Goal: Browse casually: Explore the website without a specific task or goal

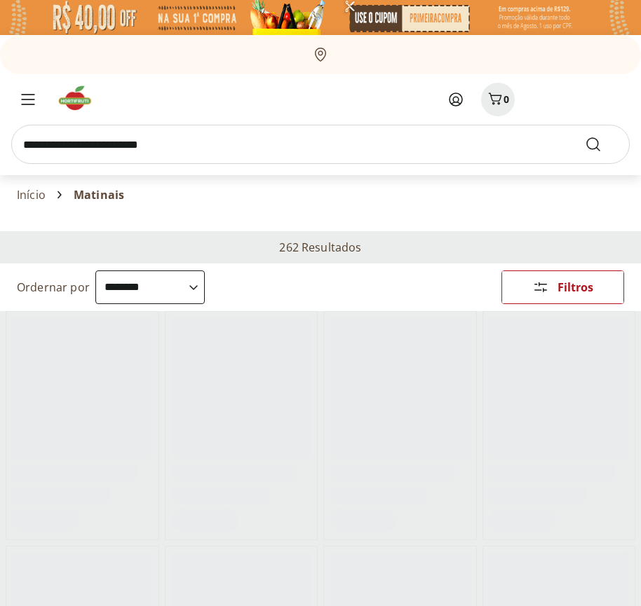
select select "**********"
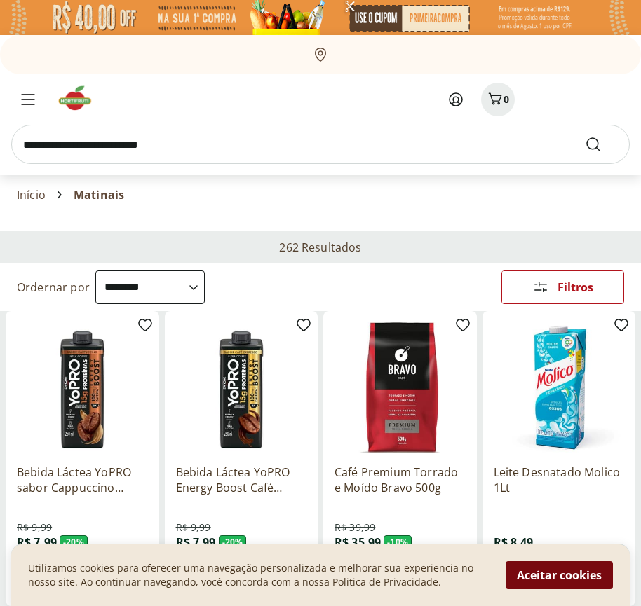
click at [559, 575] on button "Aceitar cookies" at bounding box center [558, 575] width 107 height 28
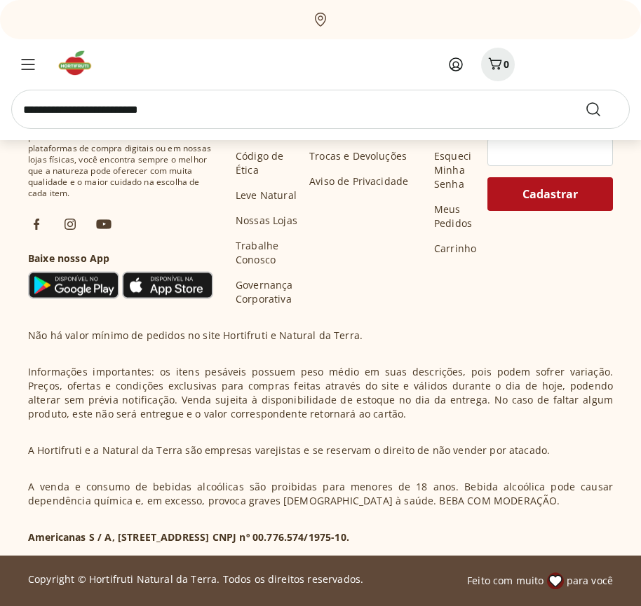
scroll to position [730, 0]
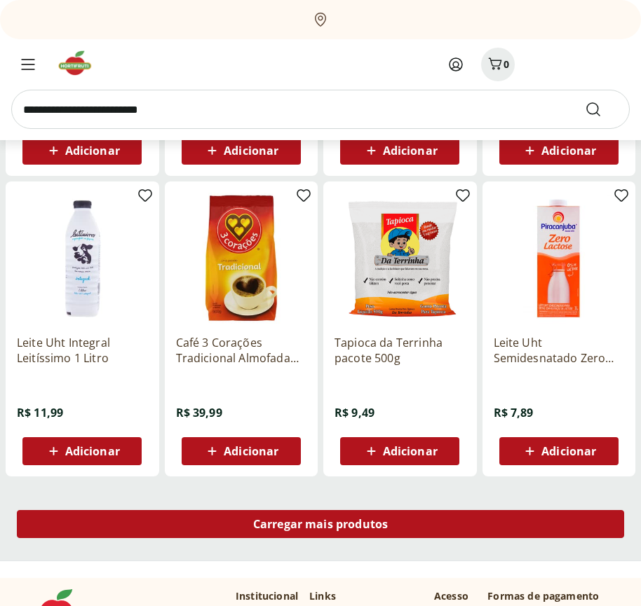
click at [320, 526] on span "Carregar mais produtos" at bounding box center [320, 524] width 135 height 11
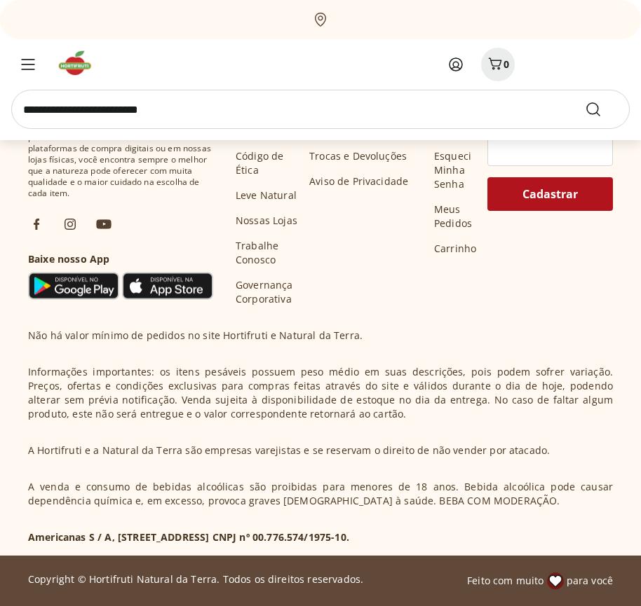
scroll to position [1637, 0]
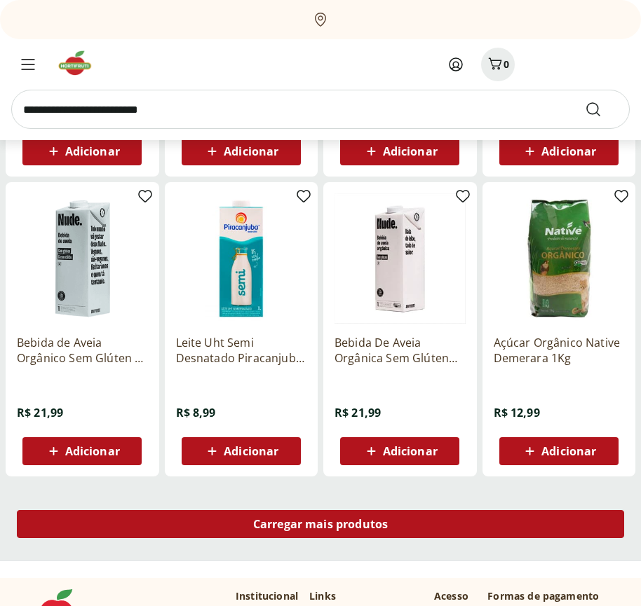
click at [320, 524] on span "Carregar mais produtos" at bounding box center [320, 524] width 135 height 11
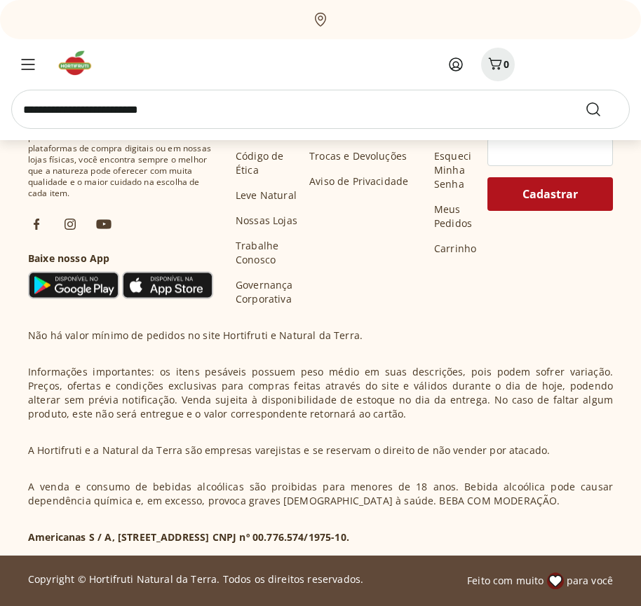
scroll to position [2544, 0]
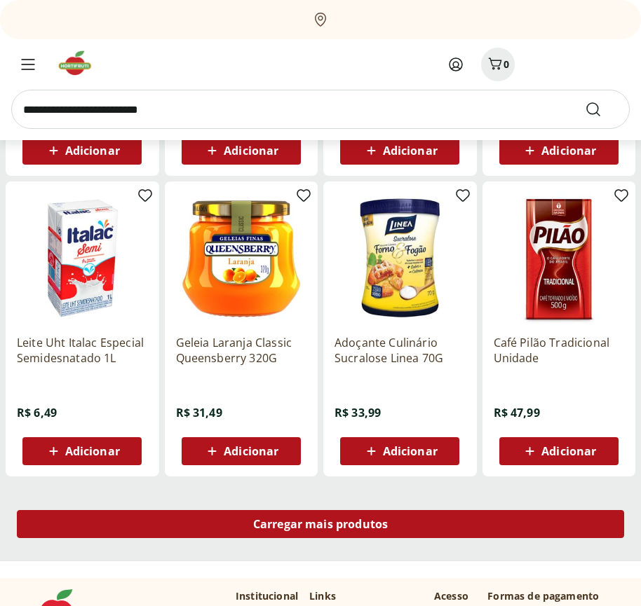
click at [320, 526] on span "Carregar mais produtos" at bounding box center [320, 524] width 135 height 11
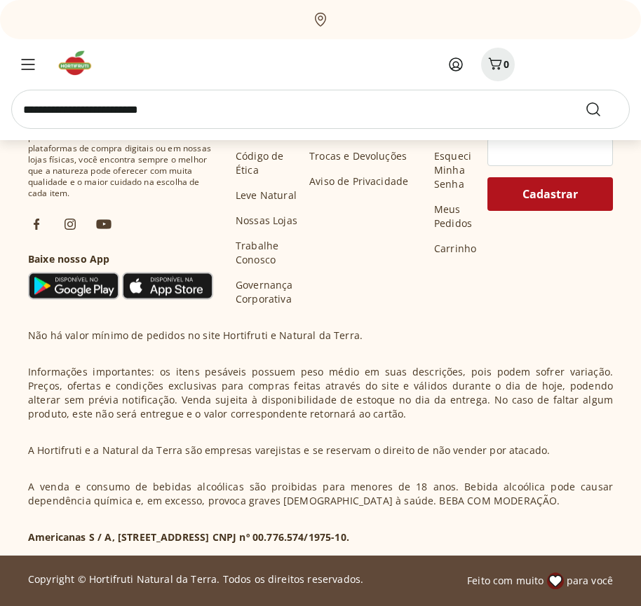
scroll to position [3450, 0]
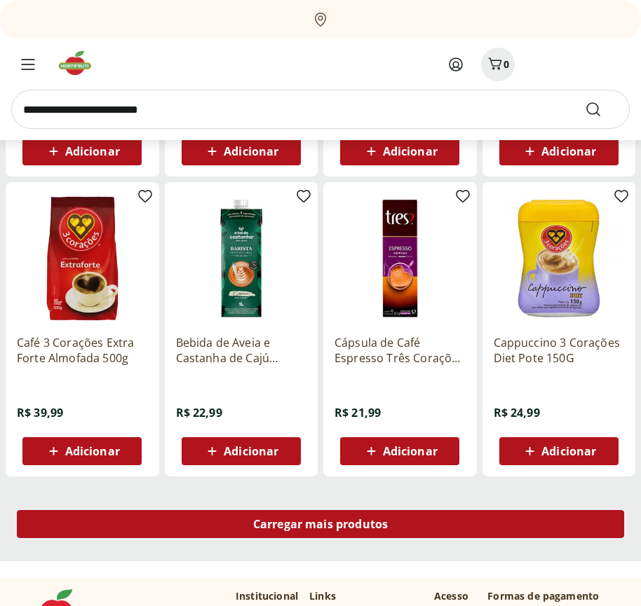
click at [320, 524] on span "Carregar mais produtos" at bounding box center [320, 524] width 135 height 11
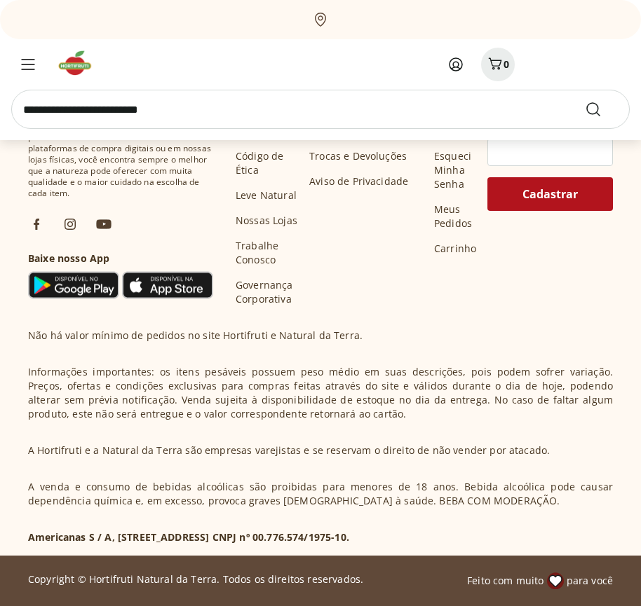
scroll to position [4357, 0]
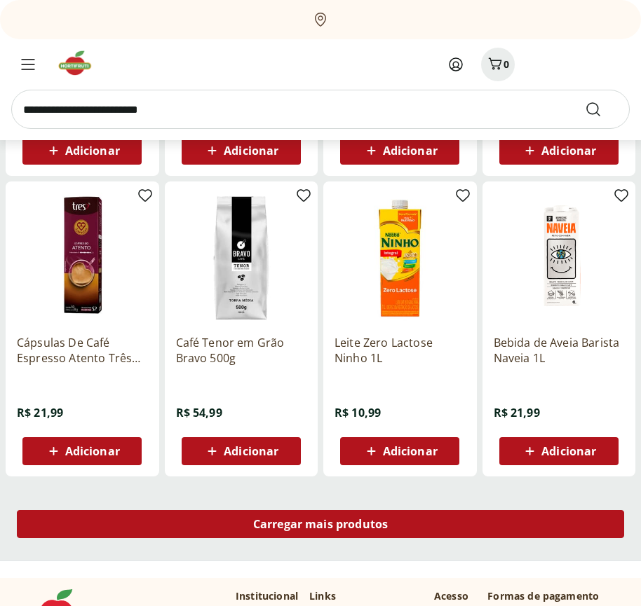
click at [320, 526] on span "Carregar mais produtos" at bounding box center [320, 524] width 135 height 11
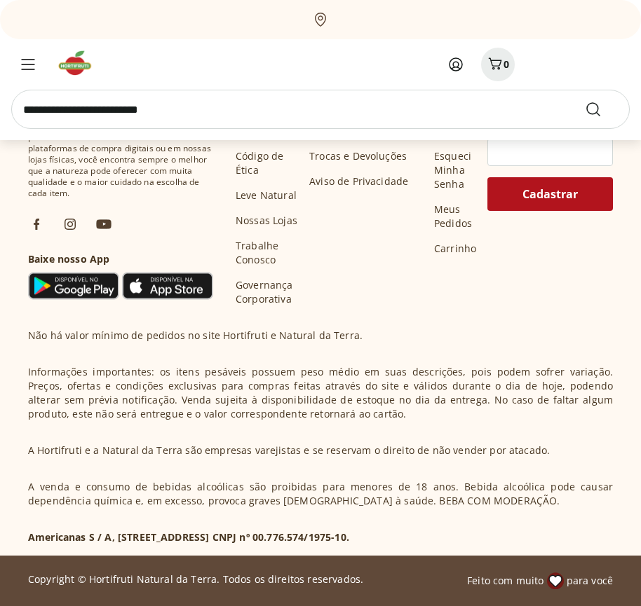
scroll to position [5263, 0]
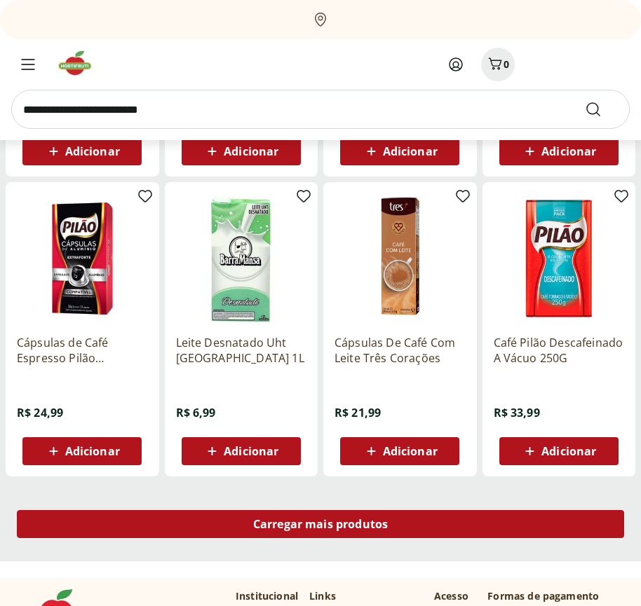
click at [320, 524] on span "Carregar mais produtos" at bounding box center [320, 524] width 135 height 11
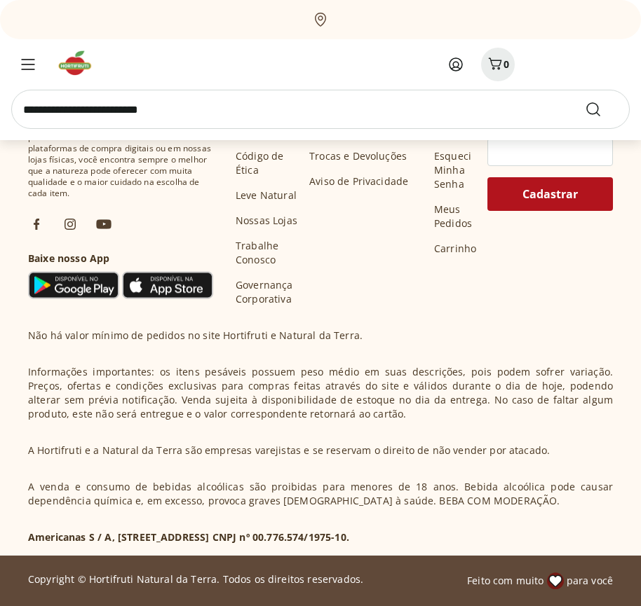
scroll to position [6170, 0]
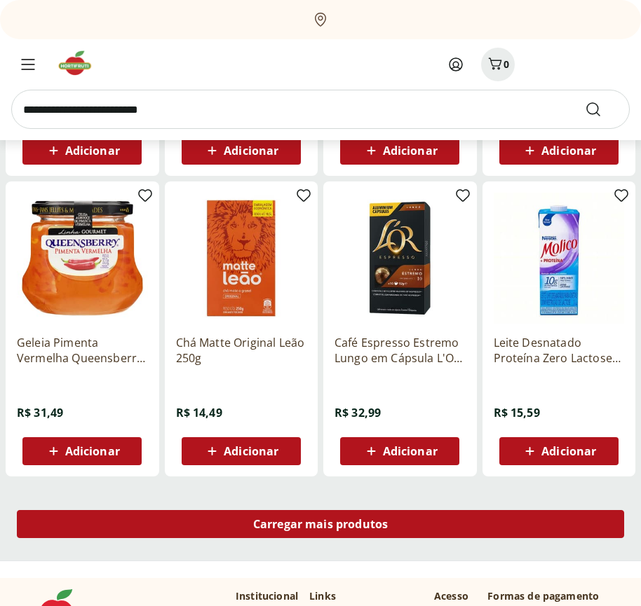
click at [320, 526] on span "Carregar mais produtos" at bounding box center [320, 524] width 135 height 11
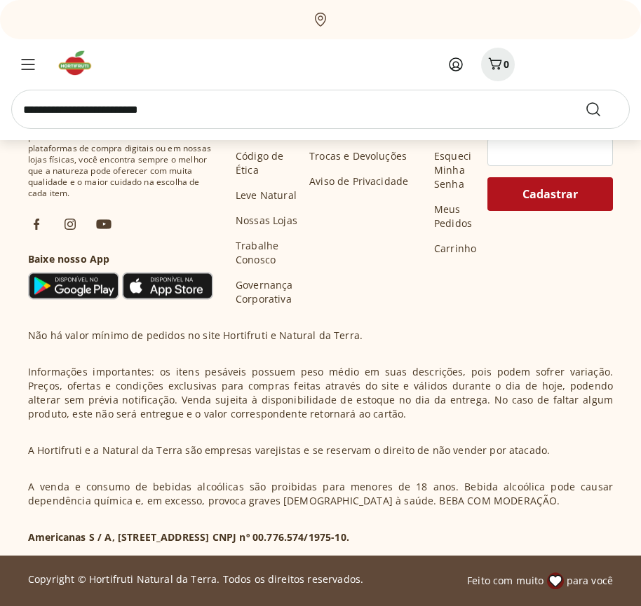
scroll to position [7077, 0]
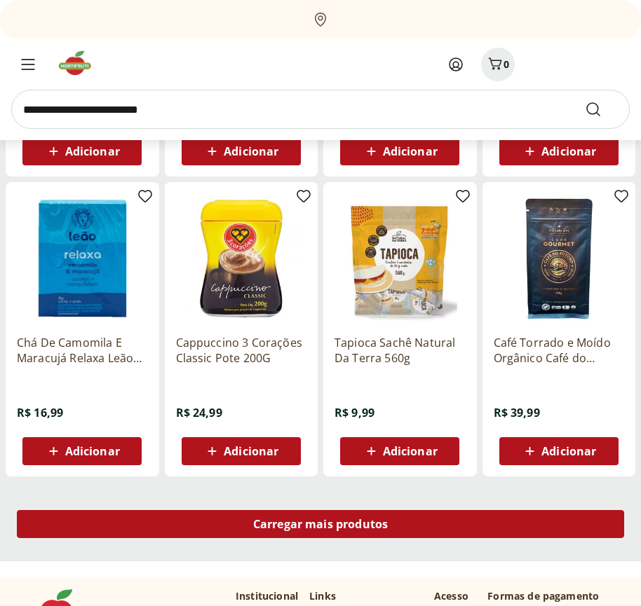
click at [320, 524] on span "Carregar mais produtos" at bounding box center [320, 524] width 135 height 11
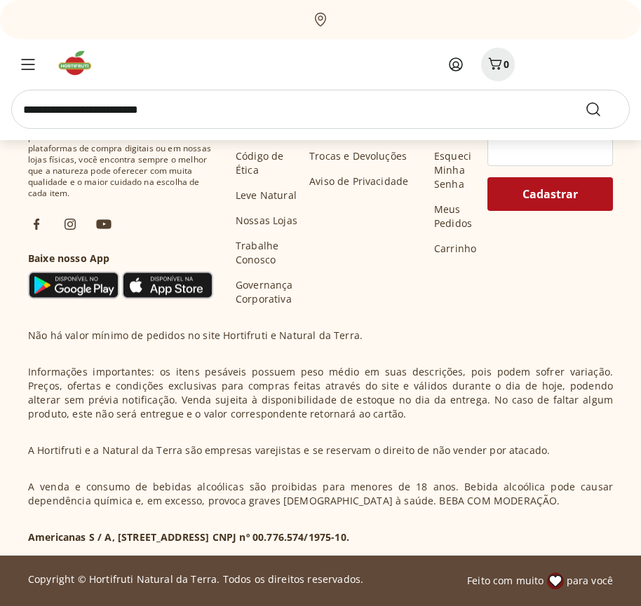
scroll to position [7984, 0]
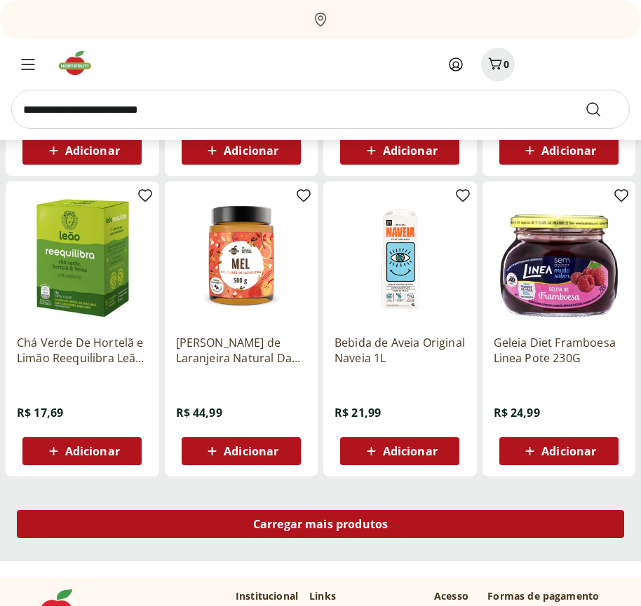
click at [320, 526] on span "Carregar mais produtos" at bounding box center [320, 524] width 135 height 11
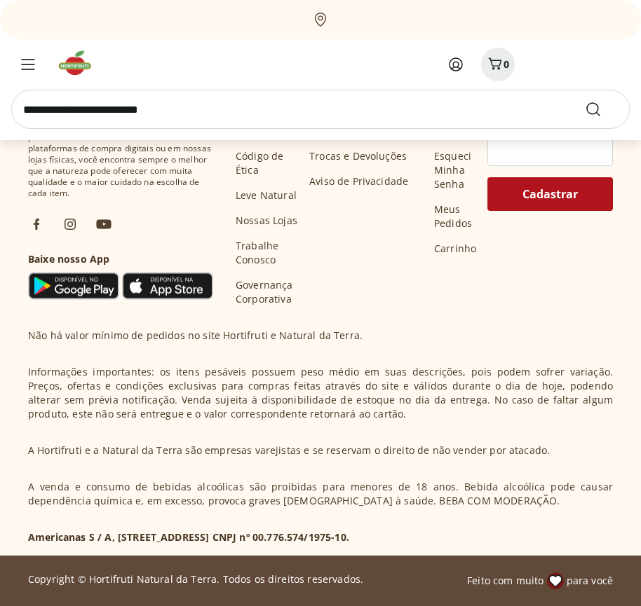
scroll to position [8890, 0]
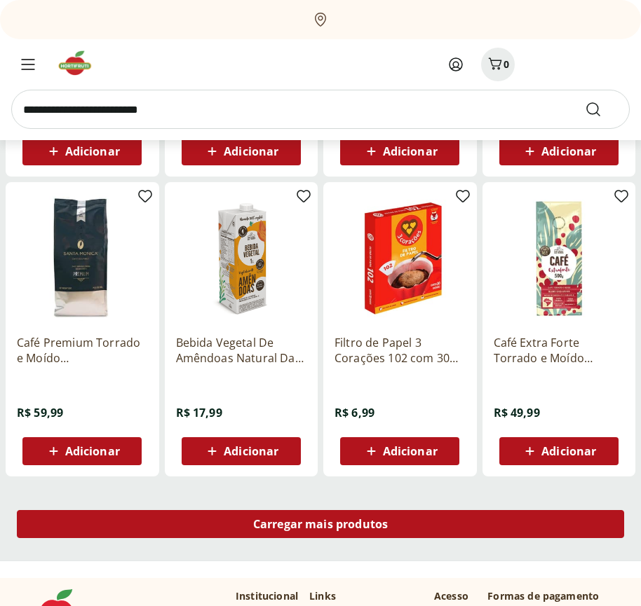
click at [320, 524] on span "Carregar mais produtos" at bounding box center [320, 524] width 135 height 11
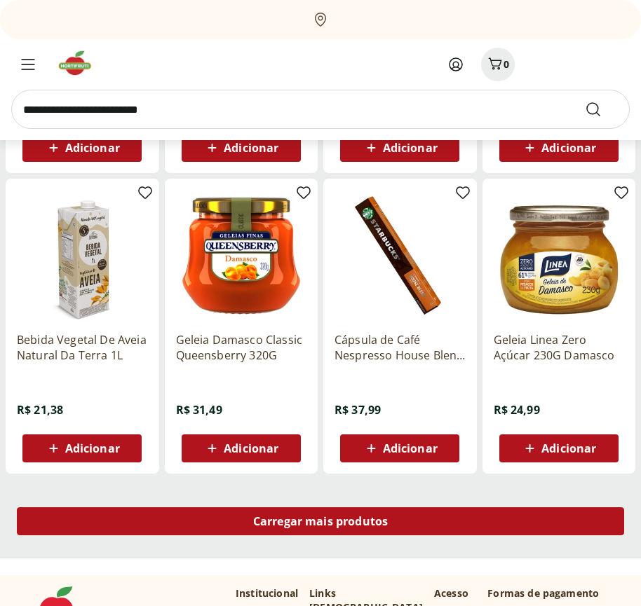
scroll to position [9797, 0]
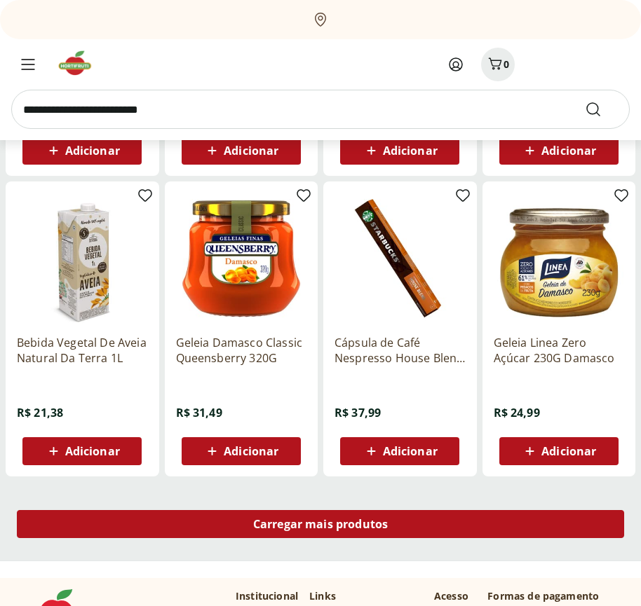
click at [320, 526] on span "Carregar mais produtos" at bounding box center [320, 524] width 135 height 11
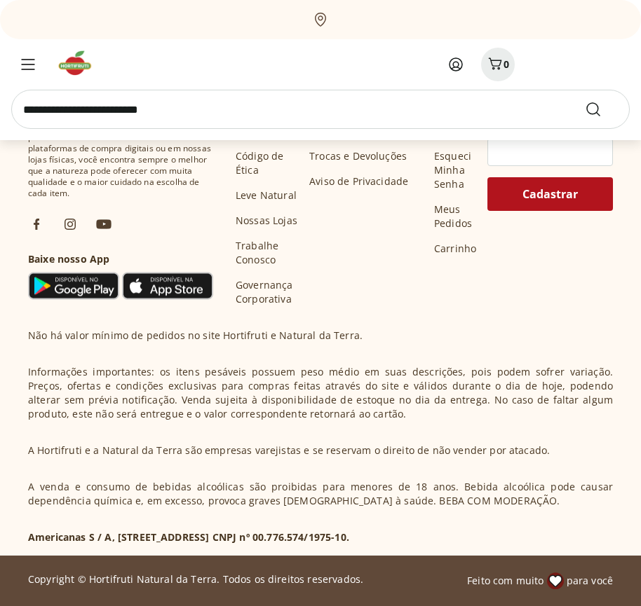
scroll to position [10703, 0]
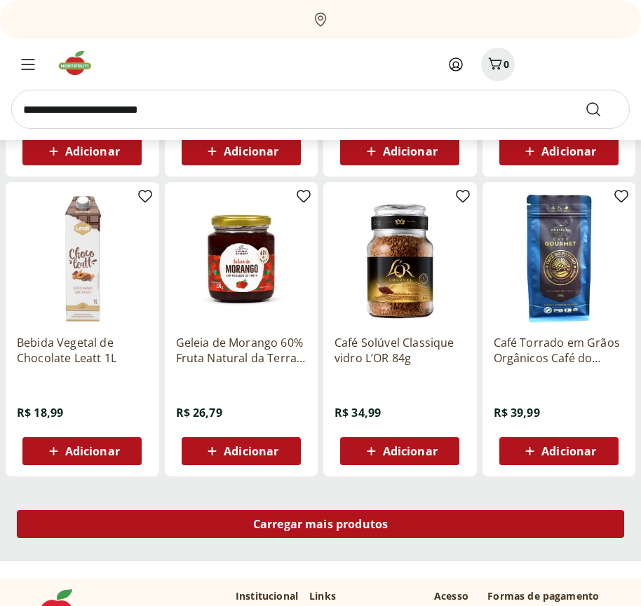
click at [320, 524] on span "Carregar mais produtos" at bounding box center [320, 524] width 135 height 11
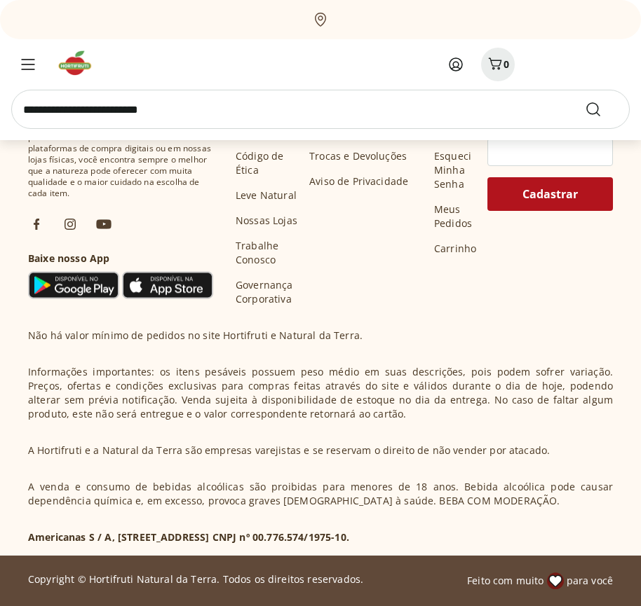
scroll to position [11611, 0]
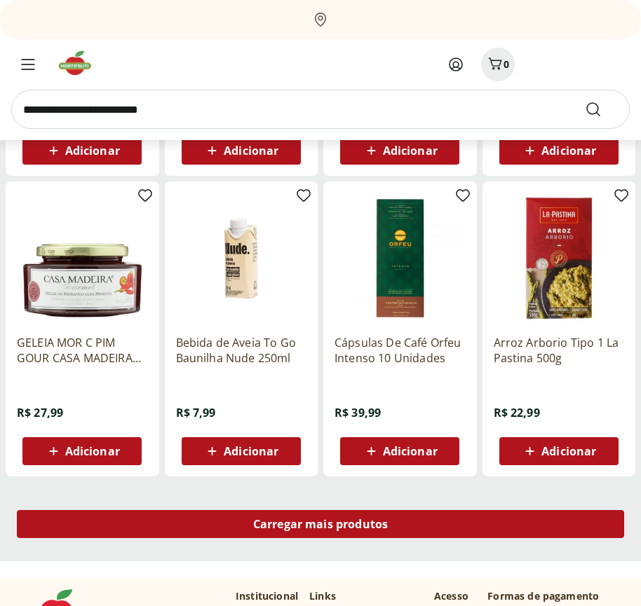
click at [320, 526] on span "Carregar mais produtos" at bounding box center [320, 524] width 135 height 11
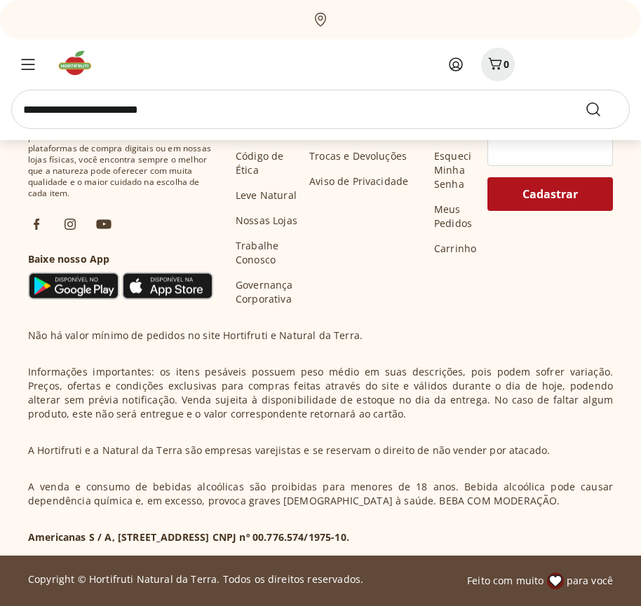
scroll to position [12517, 0]
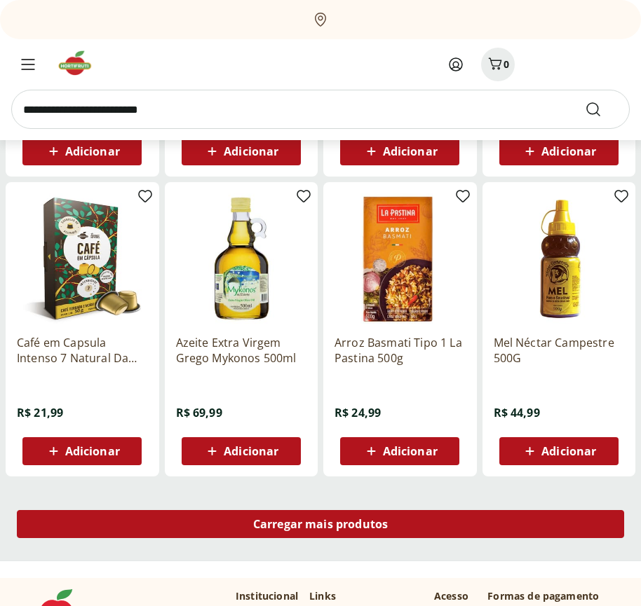
click at [320, 524] on span "Carregar mais produtos" at bounding box center [320, 524] width 135 height 11
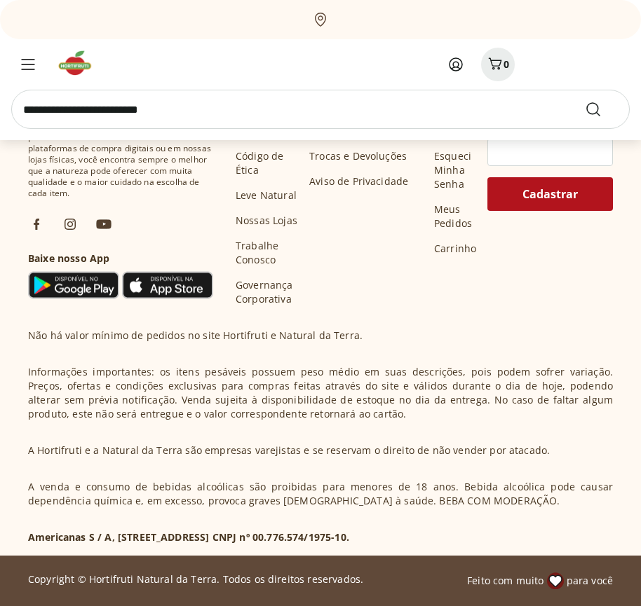
scroll to position [13424, 0]
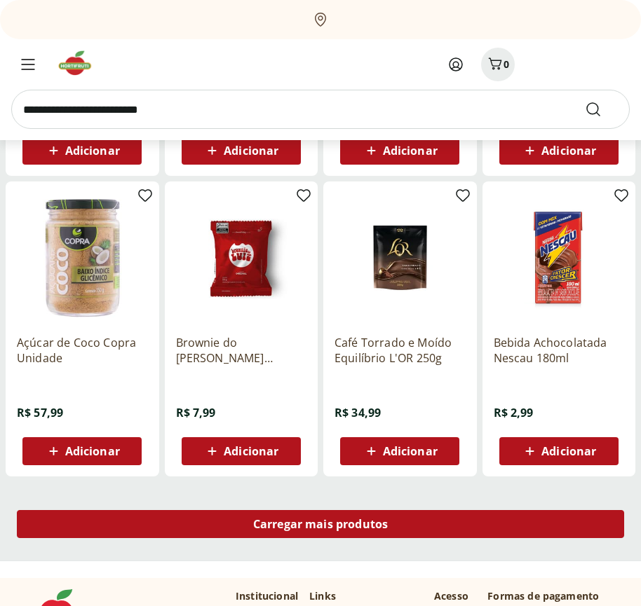
click at [320, 526] on span "Carregar mais produtos" at bounding box center [320, 524] width 135 height 11
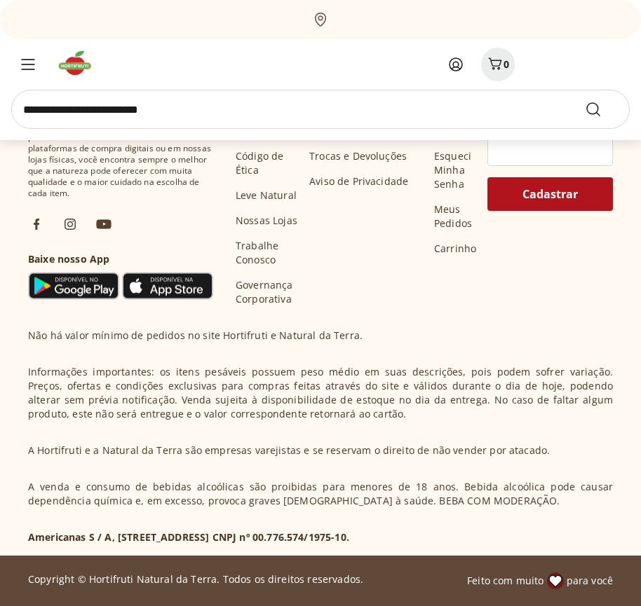
scroll to position [14330, 0]
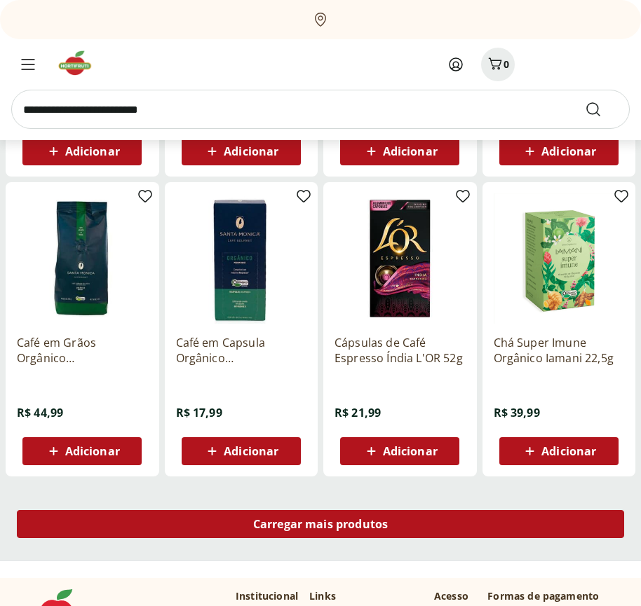
click at [320, 524] on span "Carregar mais produtos" at bounding box center [320, 524] width 135 height 11
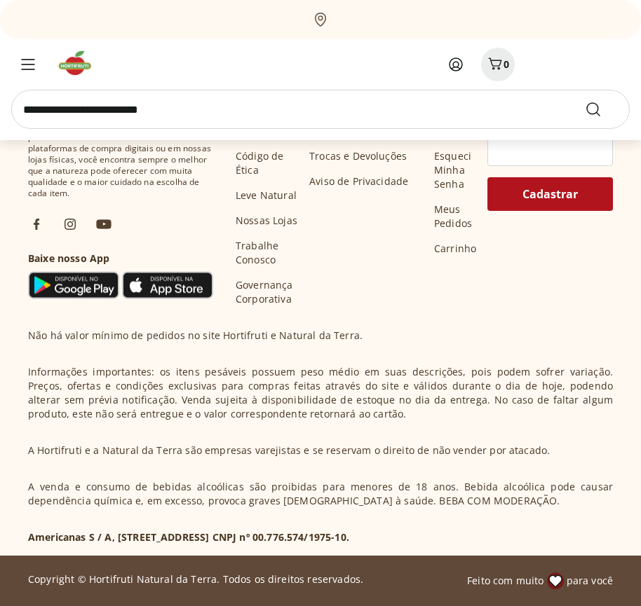
scroll to position [15237, 0]
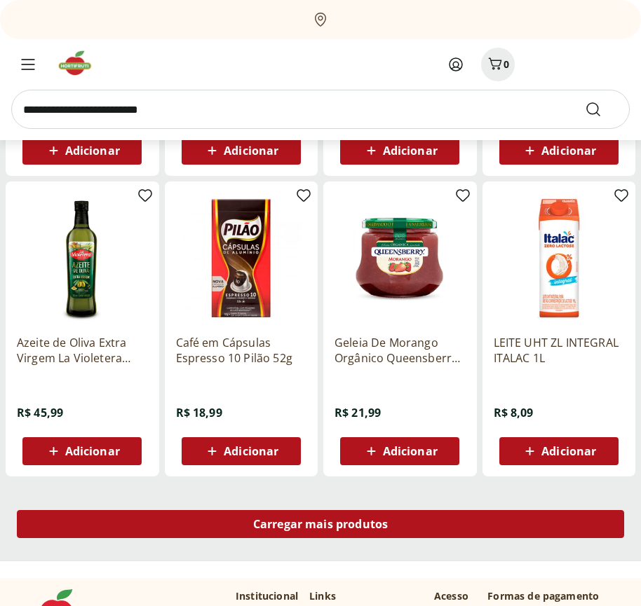
click at [320, 526] on span "Carregar mais produtos" at bounding box center [320, 524] width 135 height 11
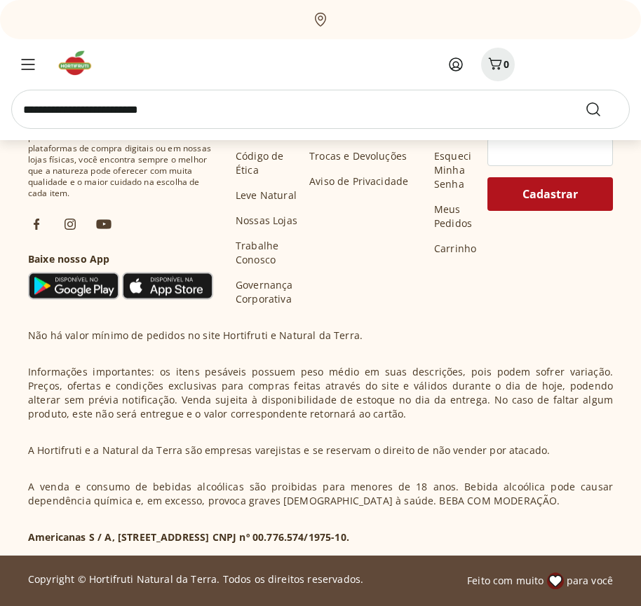
scroll to position [16144, 0]
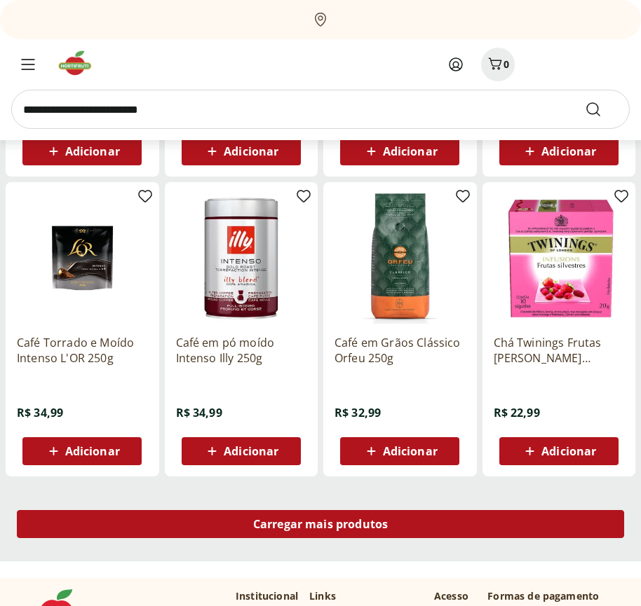
click at [320, 524] on span "Carregar mais produtos" at bounding box center [320, 524] width 135 height 11
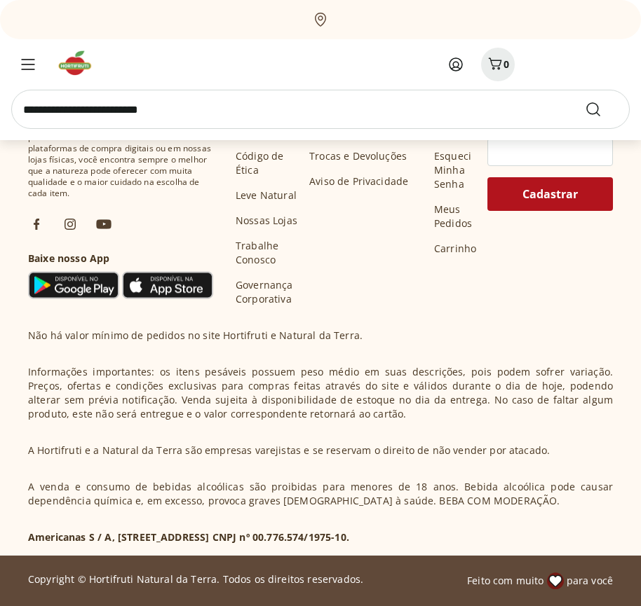
scroll to position [17051, 0]
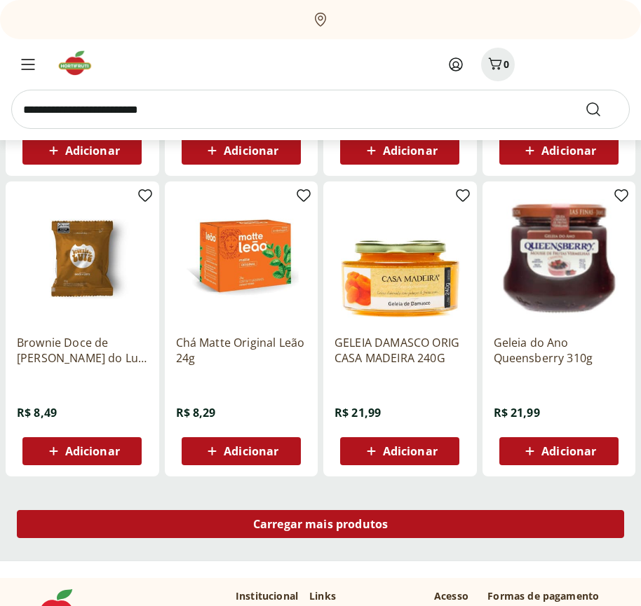
click at [320, 526] on span "Carregar mais produtos" at bounding box center [320, 524] width 135 height 11
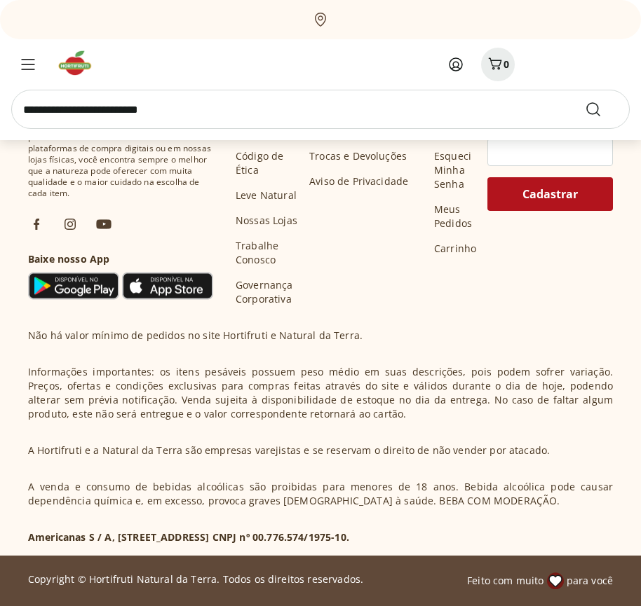
scroll to position [17957, 0]
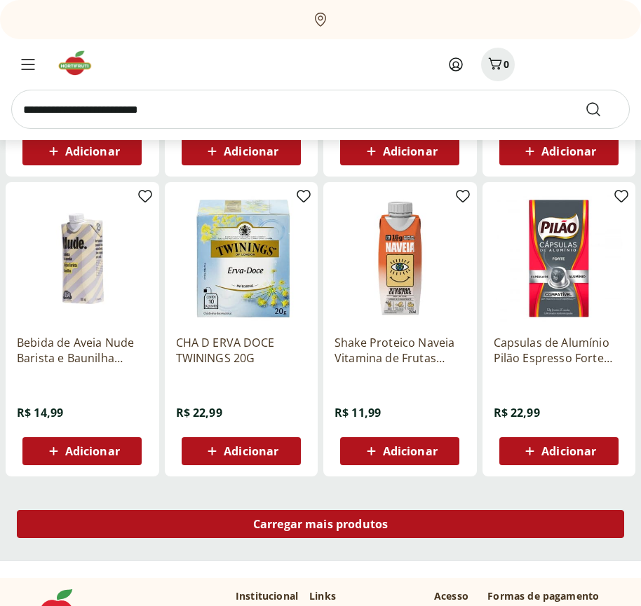
click at [320, 524] on span "Carregar mais produtos" at bounding box center [320, 524] width 135 height 11
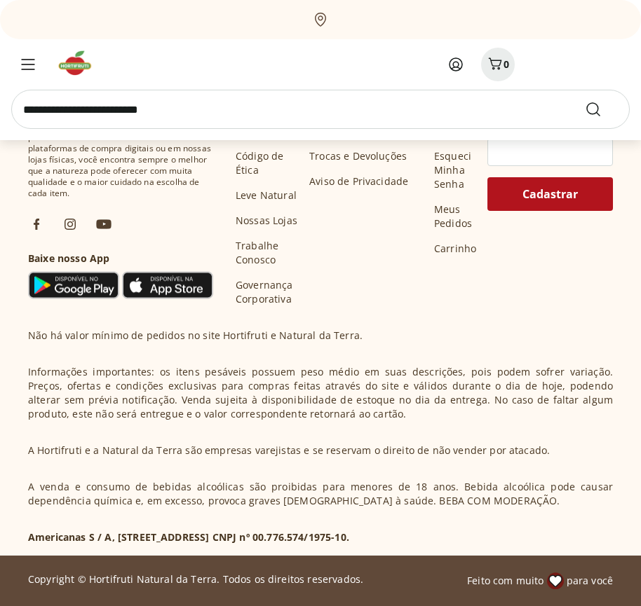
scroll to position [18864, 0]
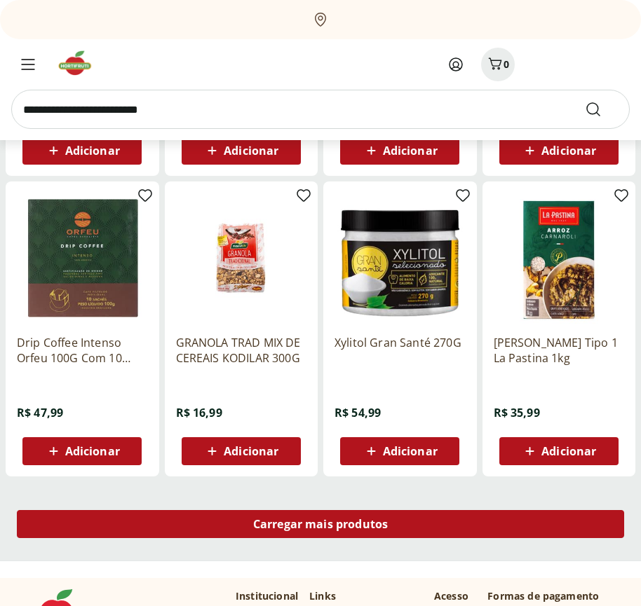
click at [320, 526] on span "Carregar mais produtos" at bounding box center [320, 524] width 135 height 11
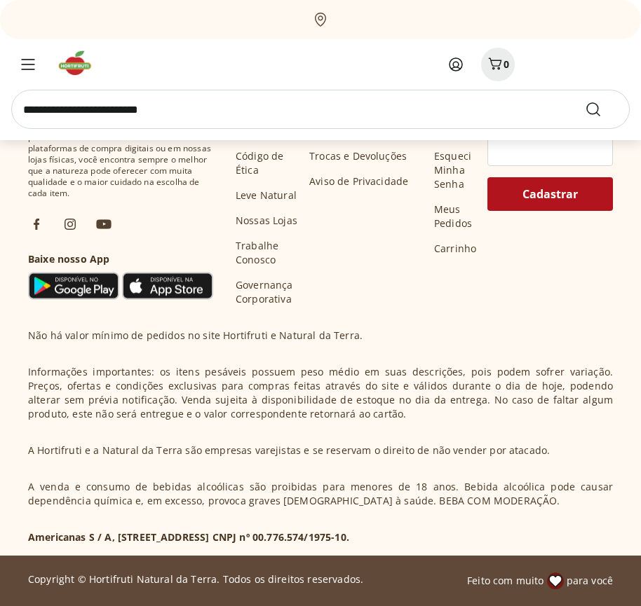
scroll to position [19697, 0]
